Goal: Obtain resource: Obtain resource

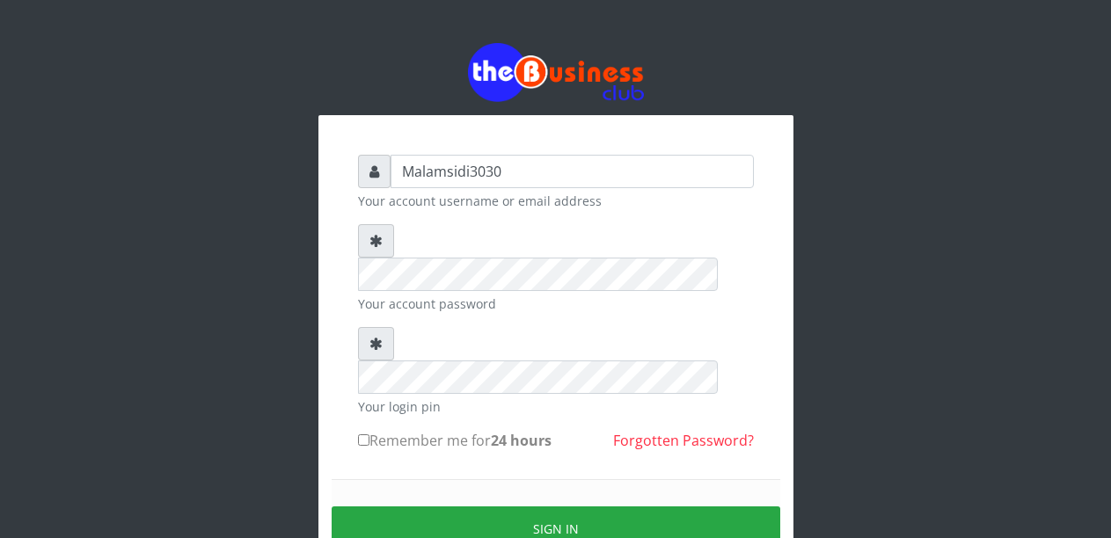
type input "Malamsidi3030"
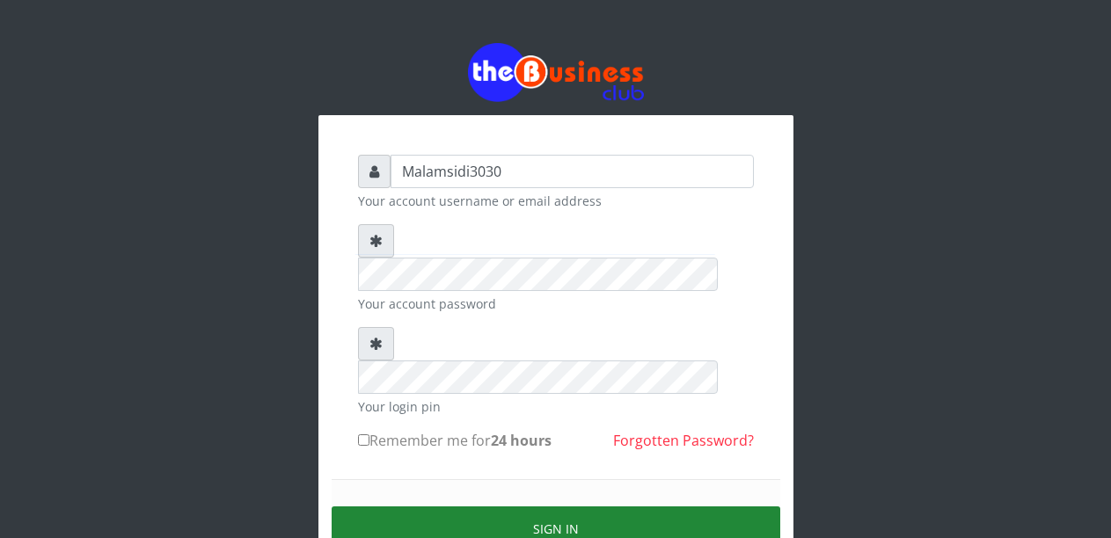
click at [530, 506] on button "Sign in" at bounding box center [556, 528] width 448 height 45
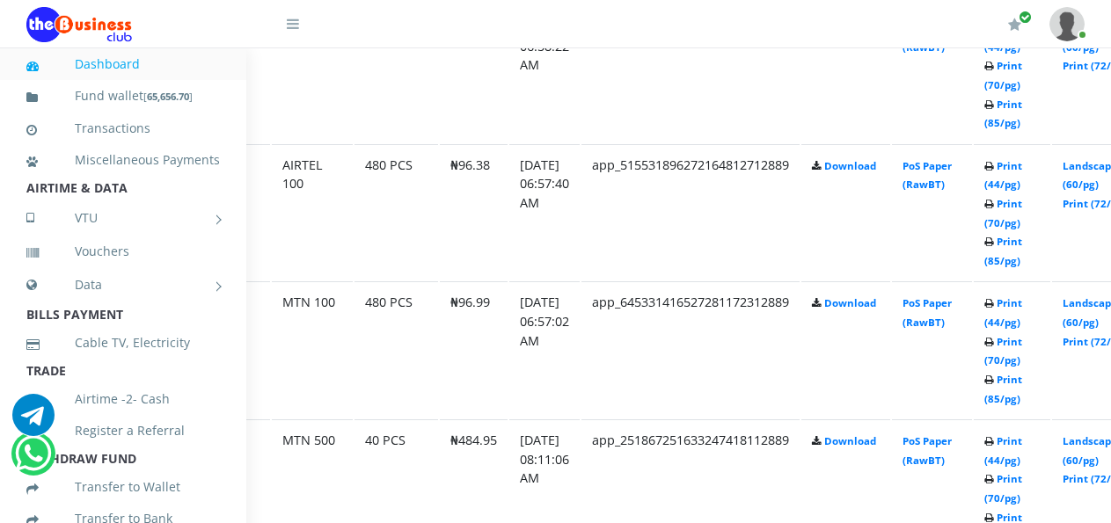
scroll to position [1657, 79]
click at [1096, 307] on link "Landscape (60/pg)" at bounding box center [1088, 312] width 55 height 33
click at [1097, 172] on link "Landscape (60/pg)" at bounding box center [1088, 175] width 55 height 33
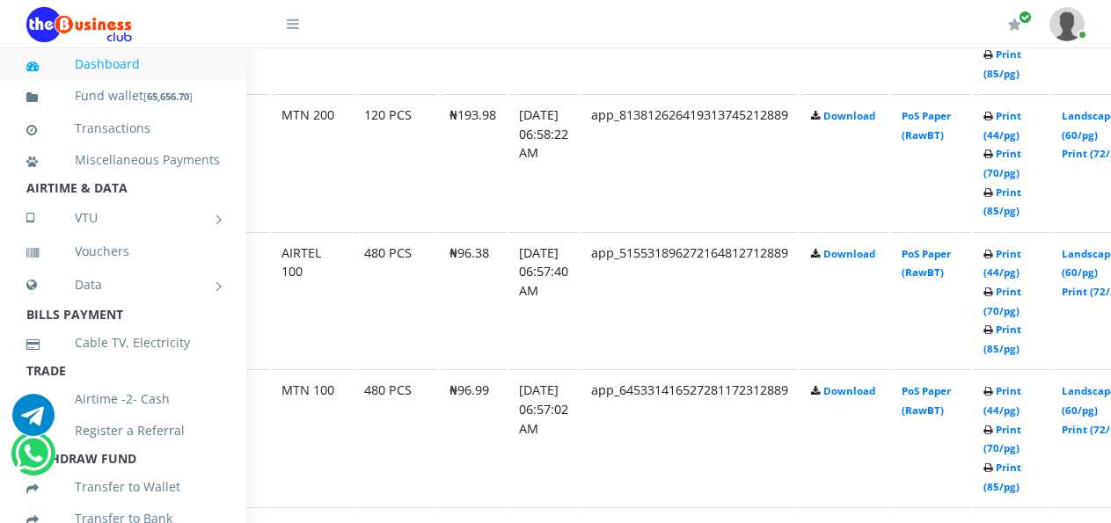
scroll to position [1554, 79]
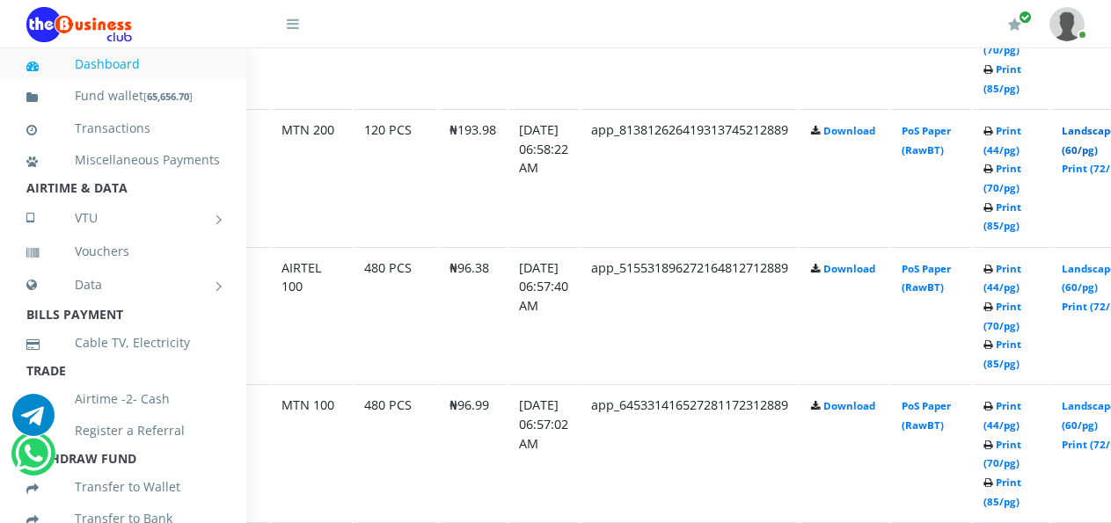
click at [1099, 137] on link "Landscape (60/pg)" at bounding box center [1088, 140] width 55 height 33
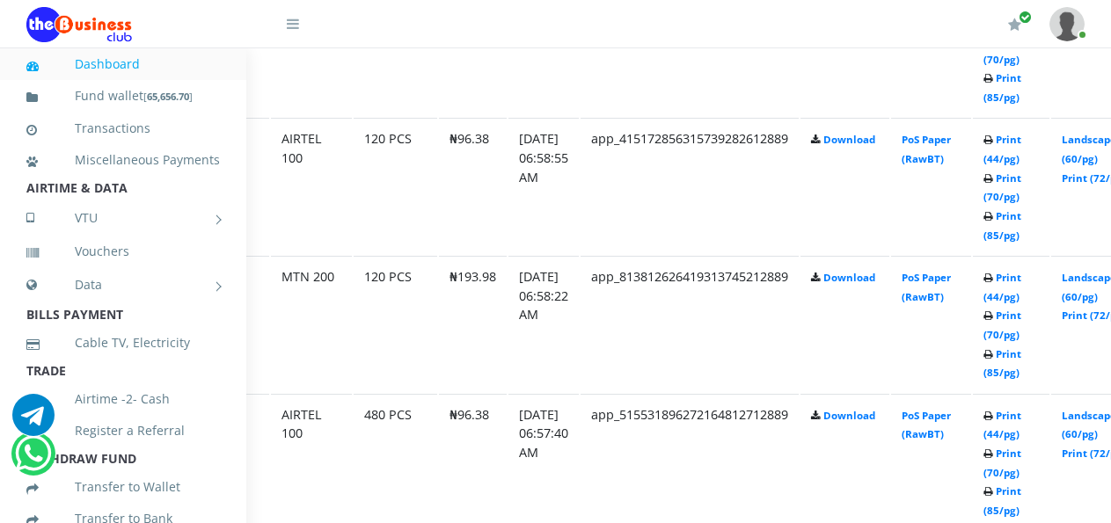
scroll to position [1399, 79]
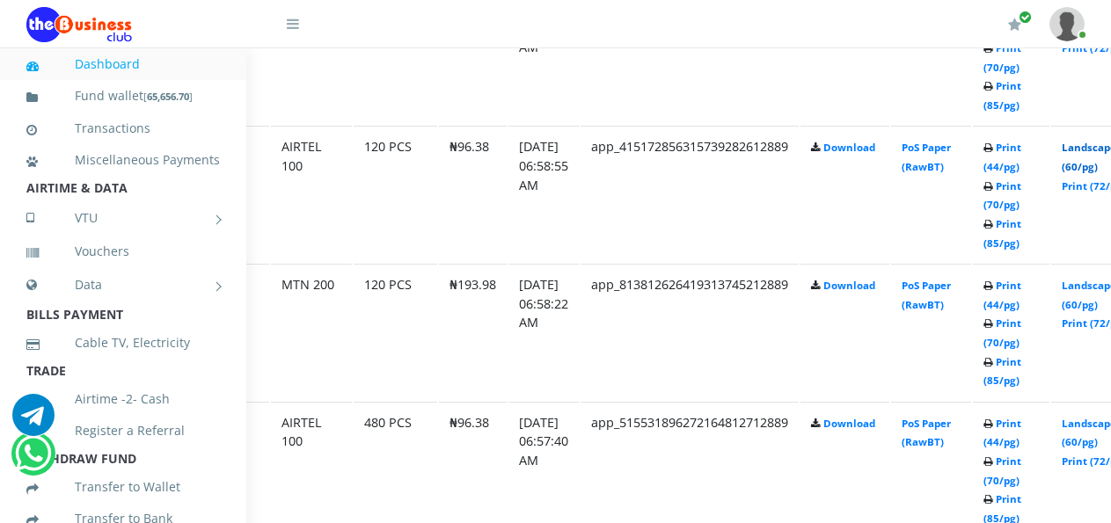
click at [1094, 154] on link "Landscape (60/pg)" at bounding box center [1088, 157] width 55 height 33
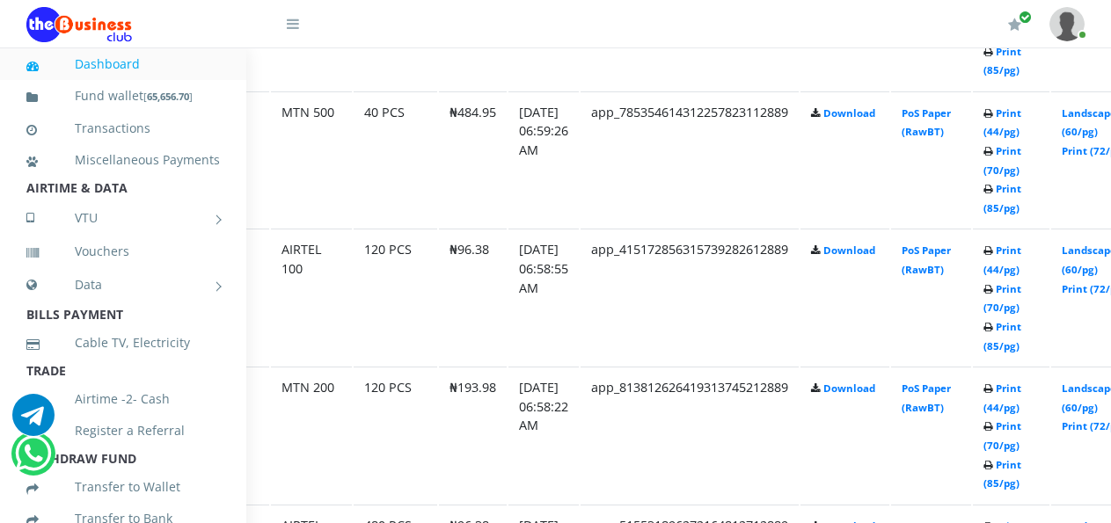
scroll to position [1237, 79]
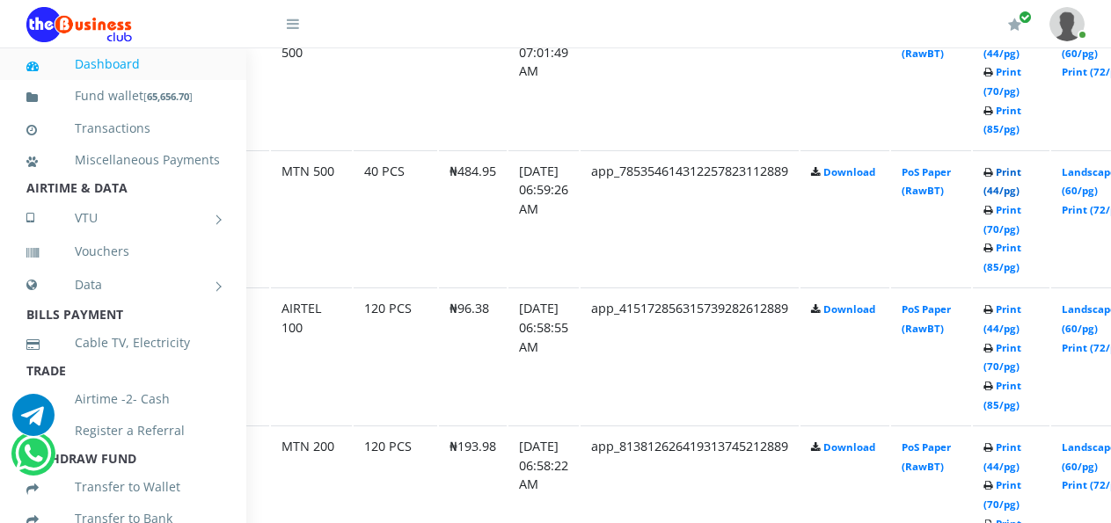
click at [1020, 174] on link "Print (44/pg)" at bounding box center [1002, 181] width 38 height 33
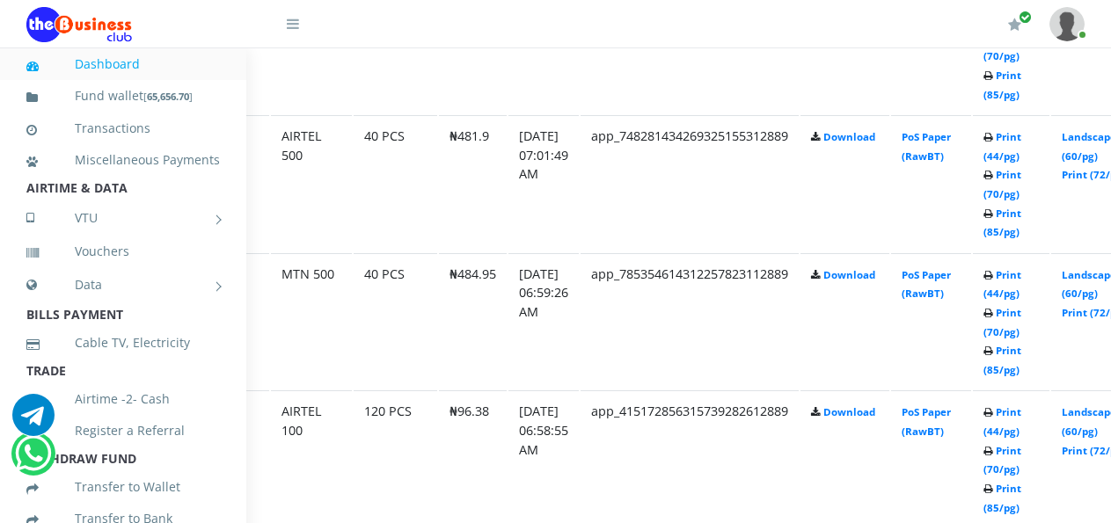
scroll to position [1126, 79]
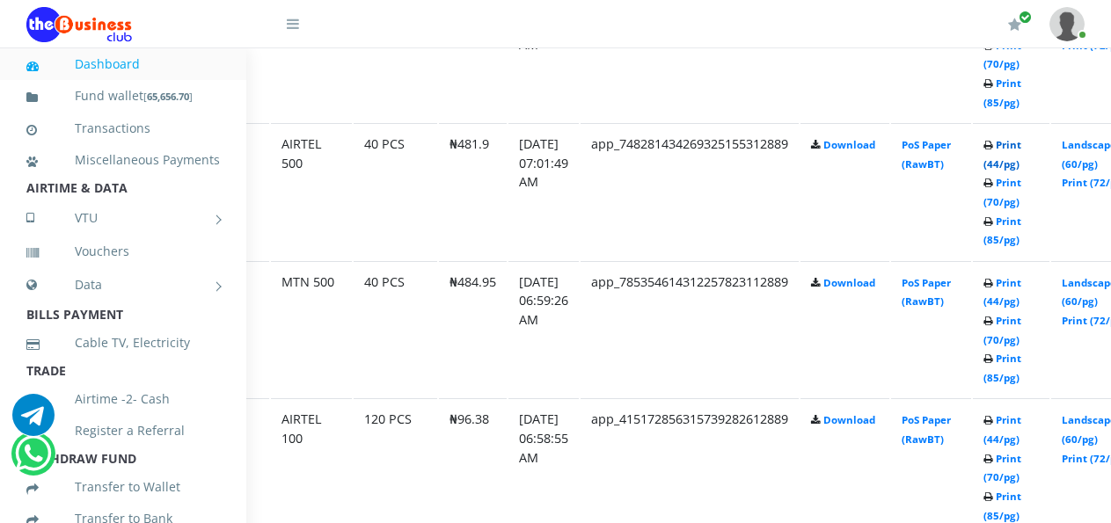
click at [1019, 147] on link "Print (44/pg)" at bounding box center [1002, 154] width 38 height 33
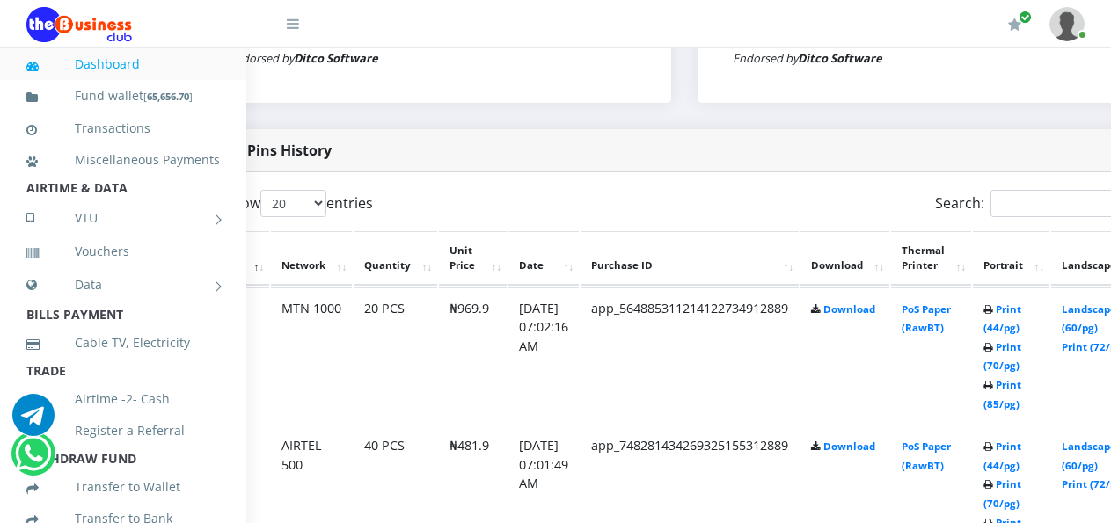
scroll to position [832, 79]
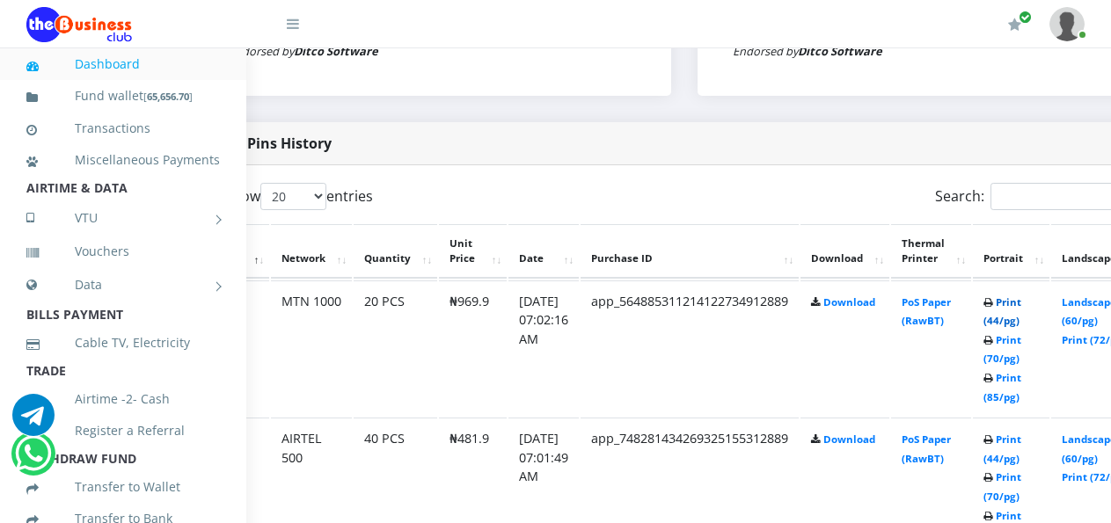
click at [1021, 307] on link "Print (44/pg)" at bounding box center [1002, 311] width 38 height 33
click at [1094, 445] on link "Landscape (60/pg)" at bounding box center [1088, 449] width 55 height 33
click at [1093, 308] on link "Landscape (60/pg)" at bounding box center [1088, 311] width 55 height 33
